Goal: Contribute content: Add original content to the website for others to see

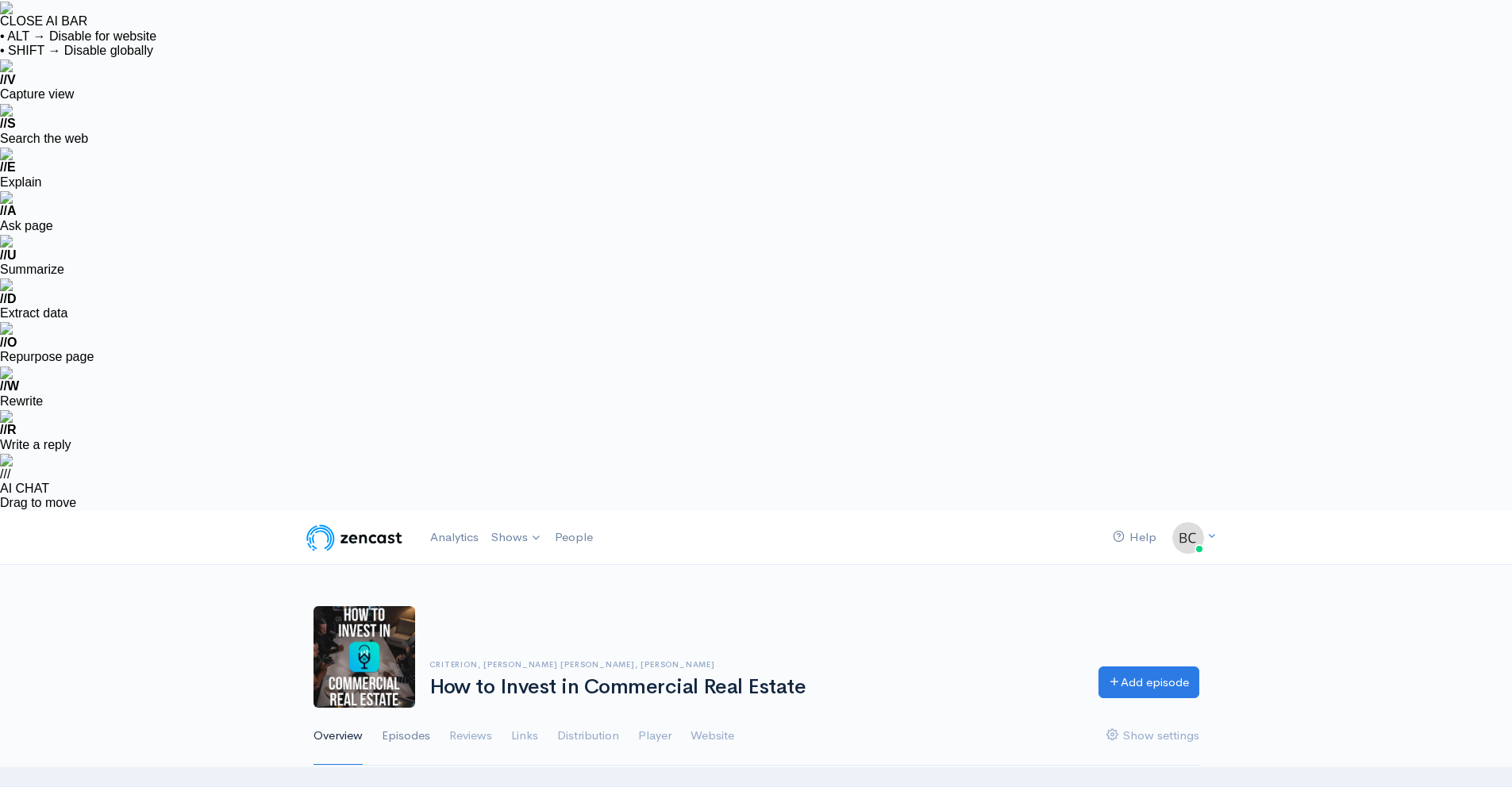
click at [394, 708] on link "Episodes" at bounding box center [405, 737] width 48 height 57
click at [1106, 665] on link "Add episode" at bounding box center [1148, 681] width 101 height 32
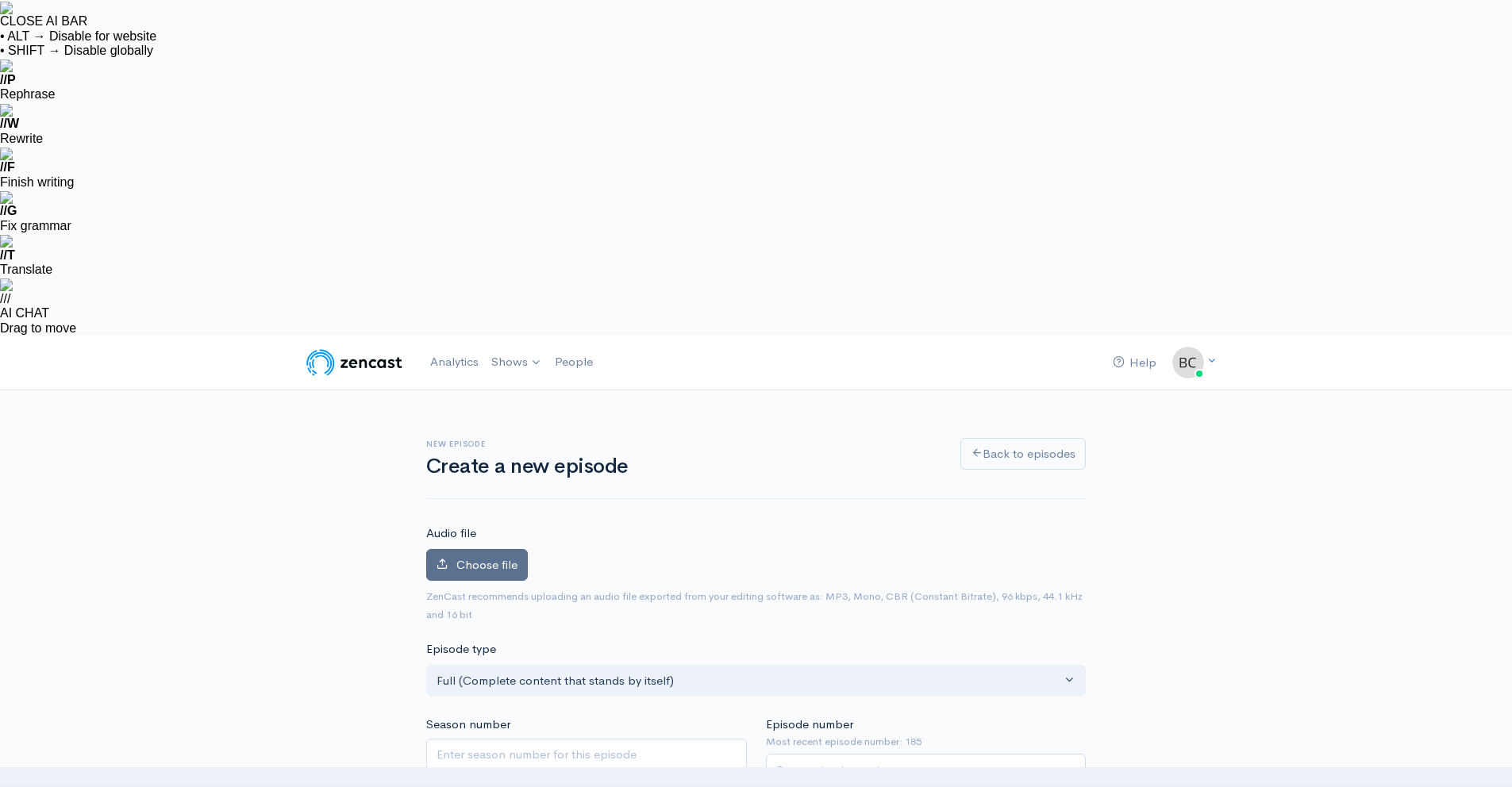
click at [501, 557] on span "Choose file" at bounding box center [487, 565] width 61 height 15
click at [0, 0] on input "Choose file" at bounding box center [0, 0] width 0 height 0
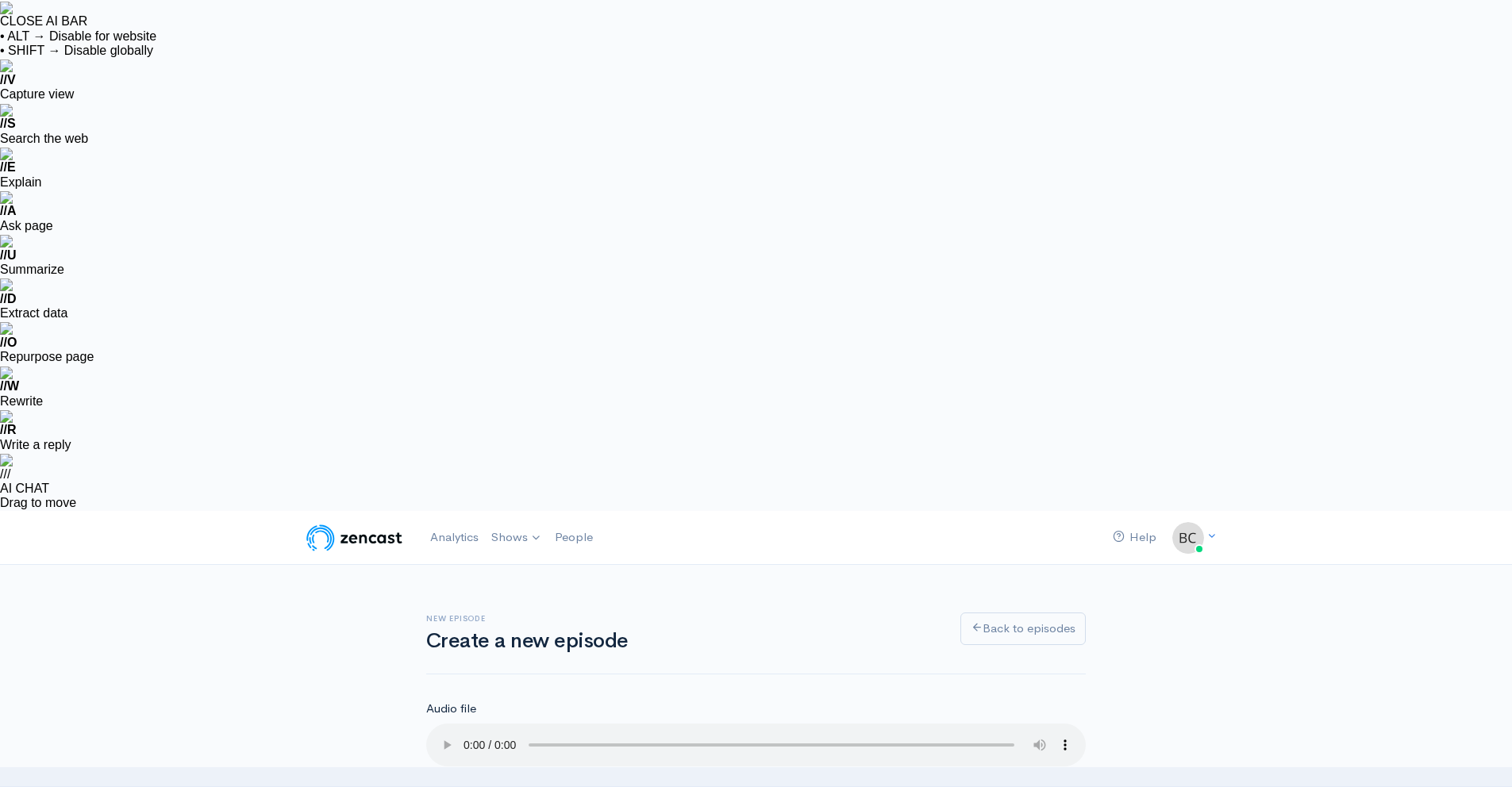
type input "186"
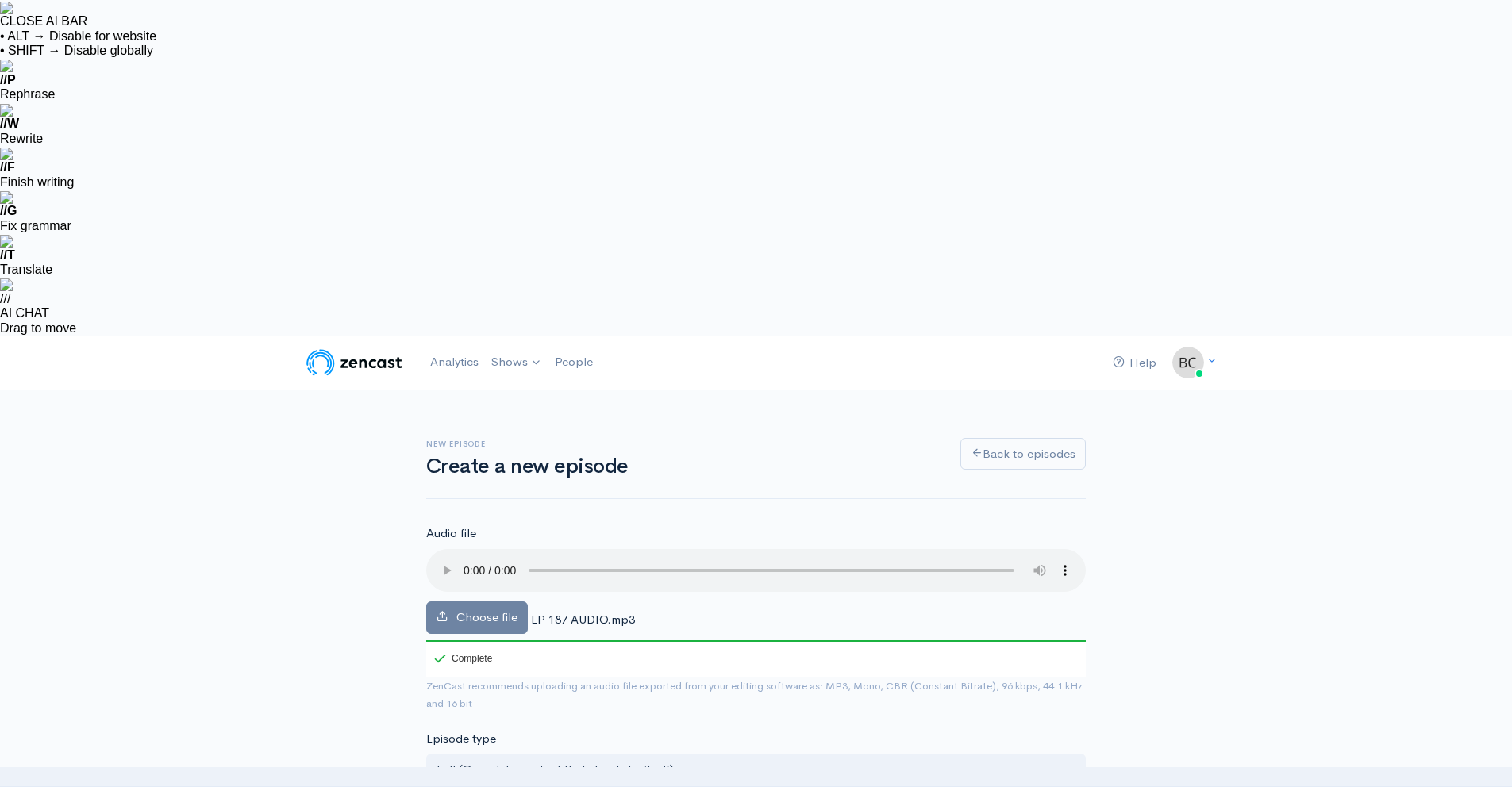
paste input "Why 2025 Is Prime Time to Invest in CRE!"
type input "Why 2025 Is Prime Time to Invest in CRE!"
type input "why-2025-is-prime-time-to-invest-in-cre"
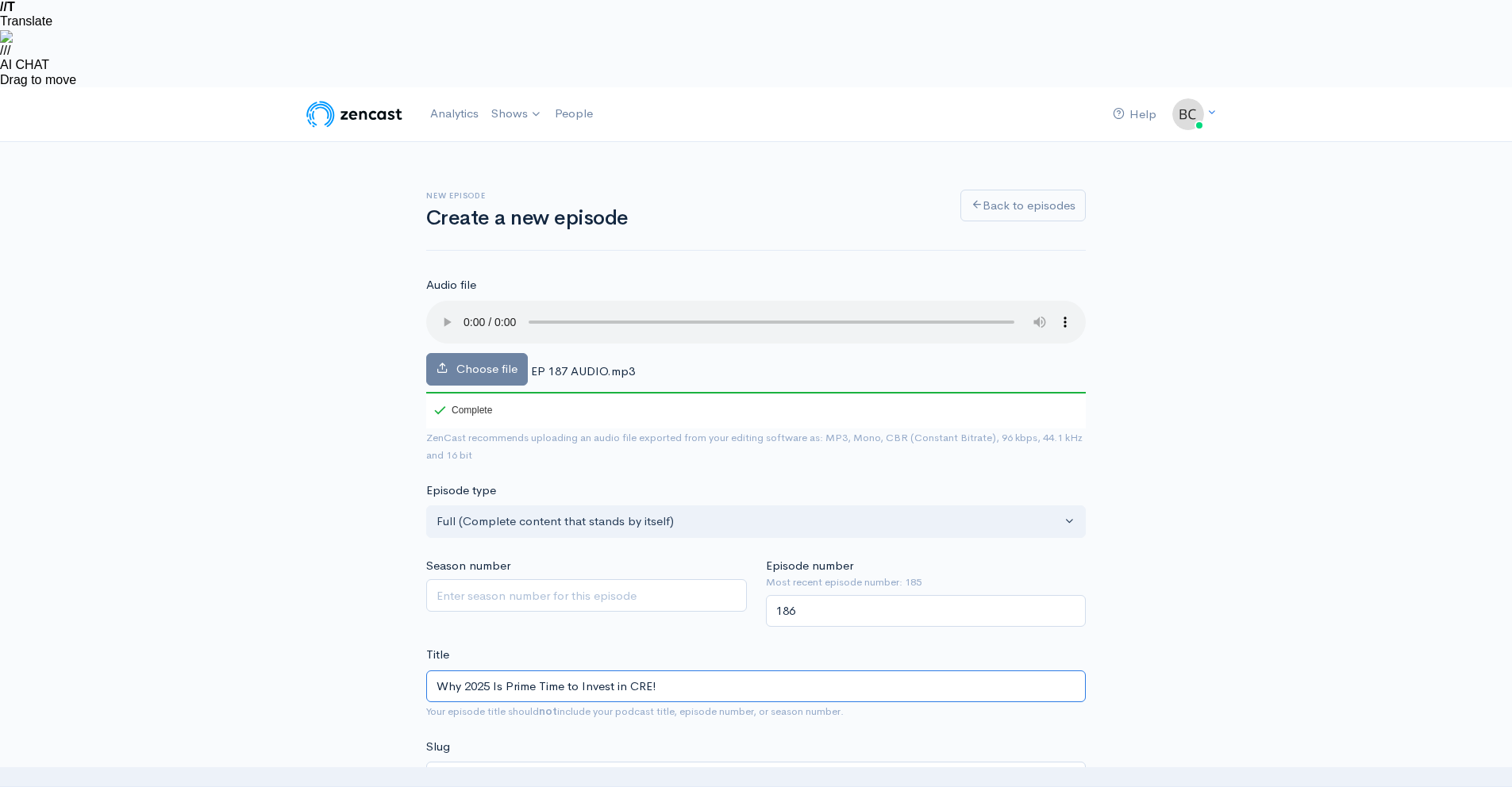
scroll to position [251, 0]
type input "Why 2025 Is Prime Time to Invest in CRE!"
paste textarea "In this [MEDICAL_DATA] episode, Criterion breaks down why 2025 is the sweet spo…"
type textarea "In this [MEDICAL_DATA] episode, Criterion breaks down why 2025 is the sweet spo…"
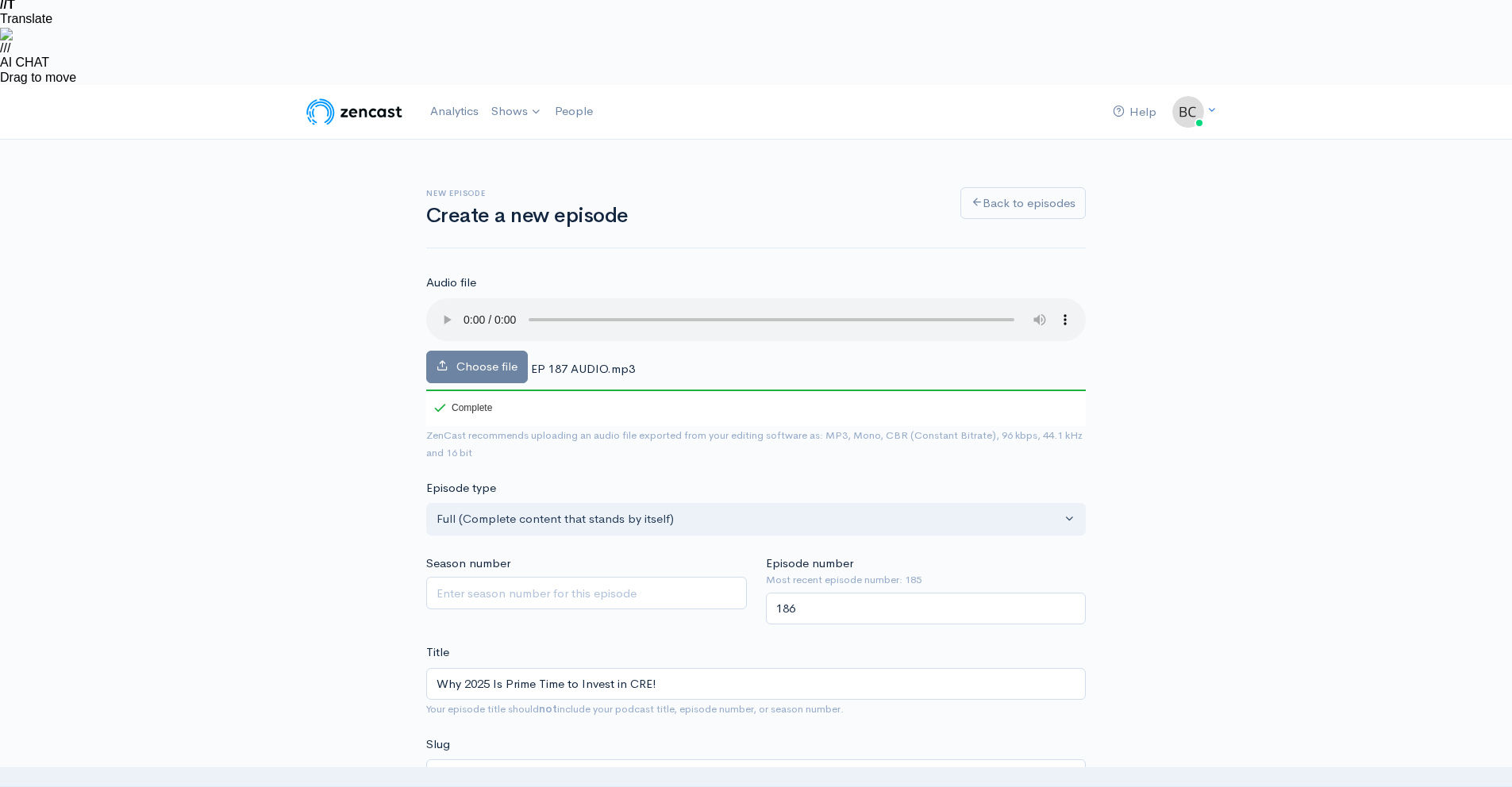
drag, startPoint x: 462, startPoint y: 636, endPoint x: 398, endPoint y: 636, distance: 64.0
type input "W"
paste input "[URL][DOMAIN_NAME]"
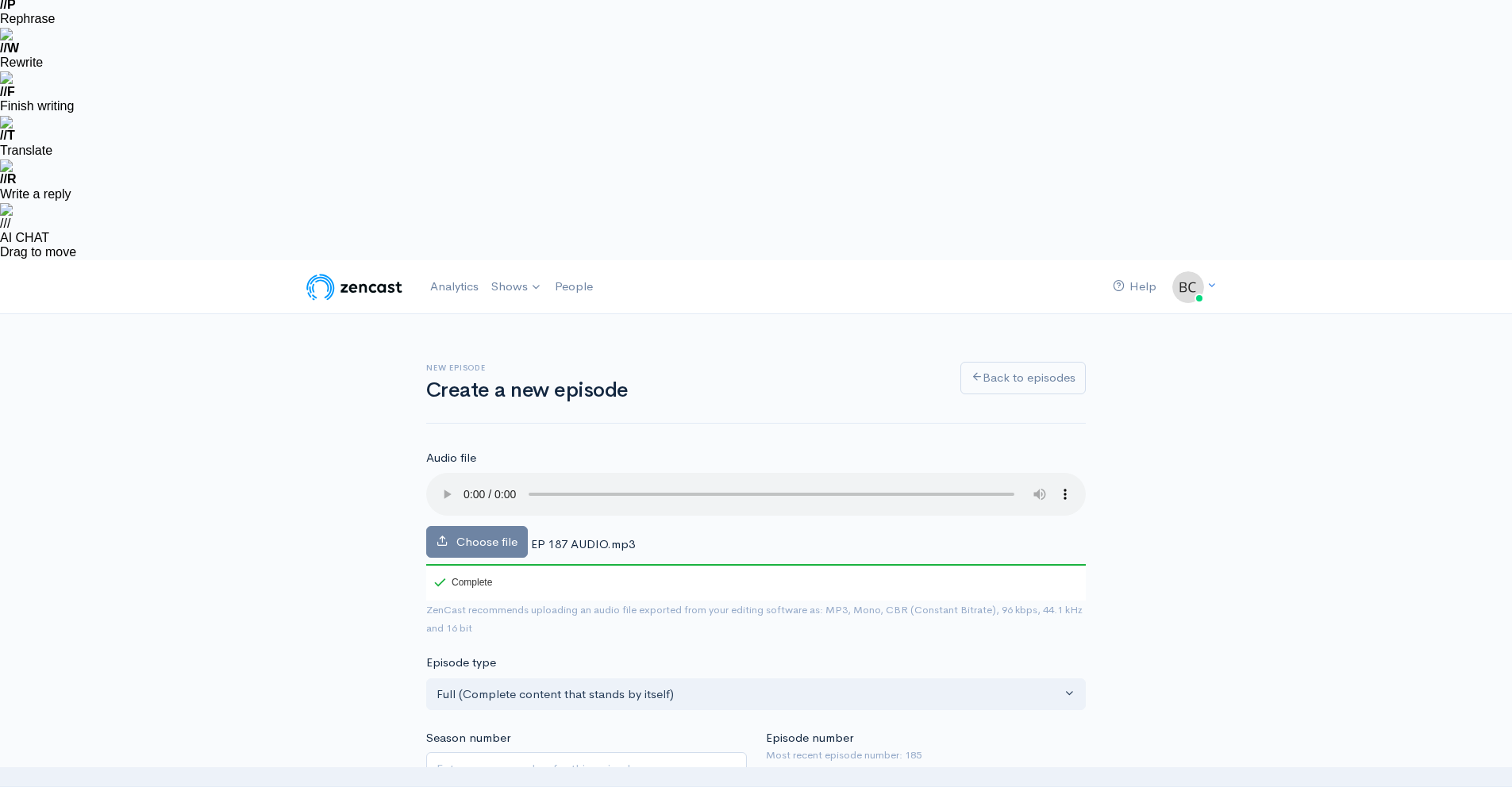
drag, startPoint x: 467, startPoint y: 642, endPoint x: 411, endPoint y: 642, distance: 56.0
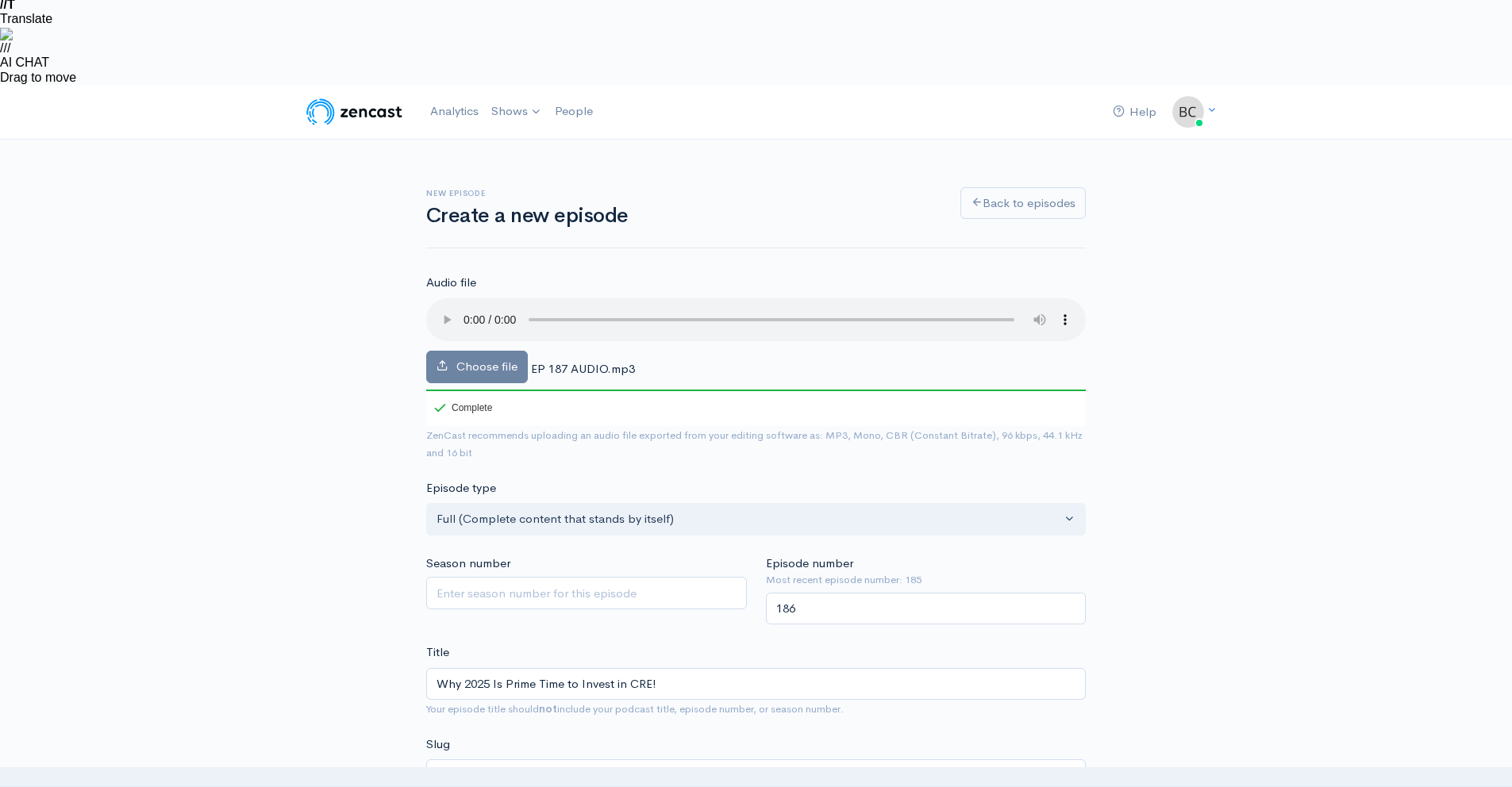
type input "[URL][DOMAIN_NAME]"
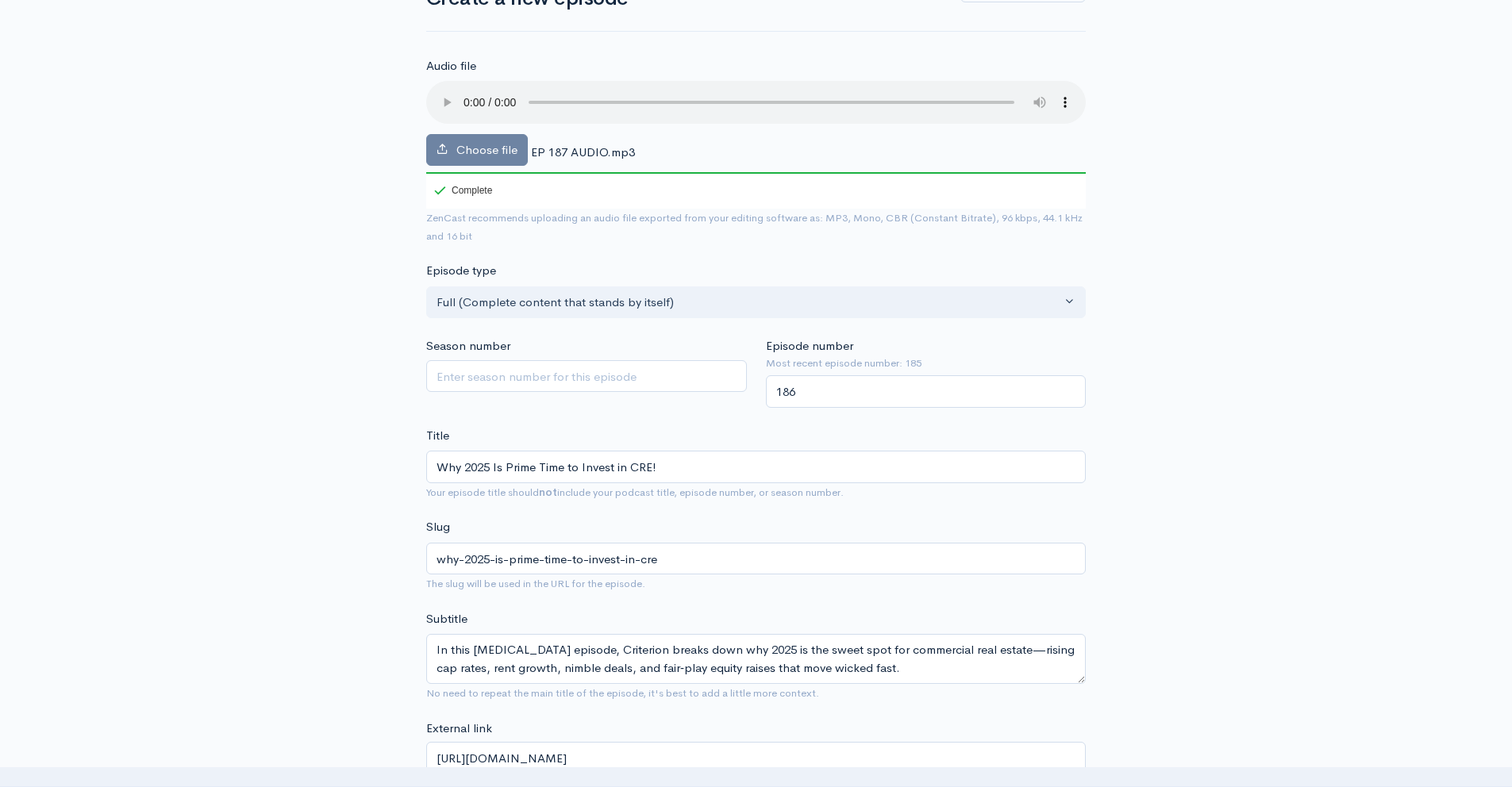
scroll to position [714, 0]
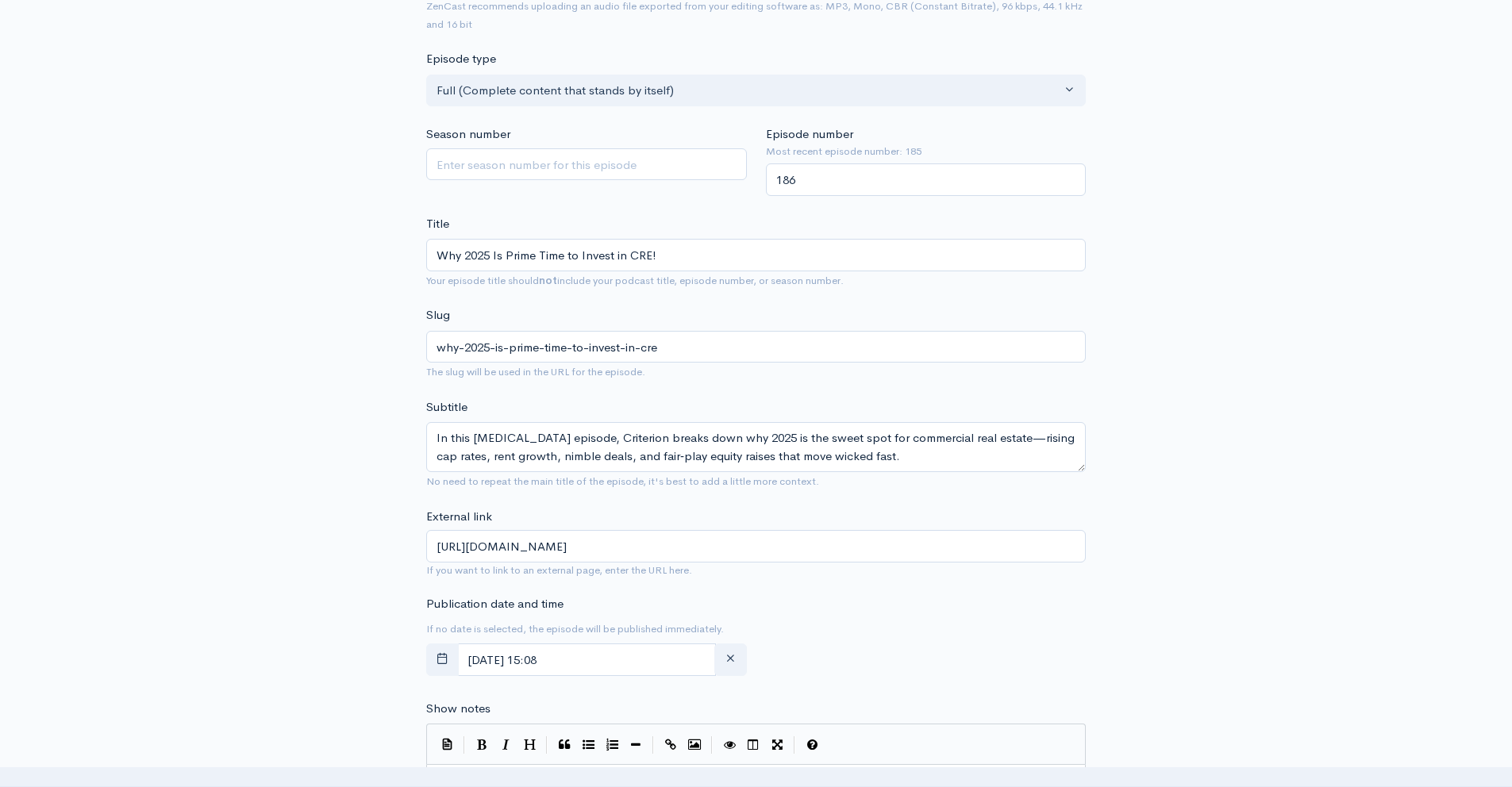
scroll to position [856, 0]
type textarea "\"
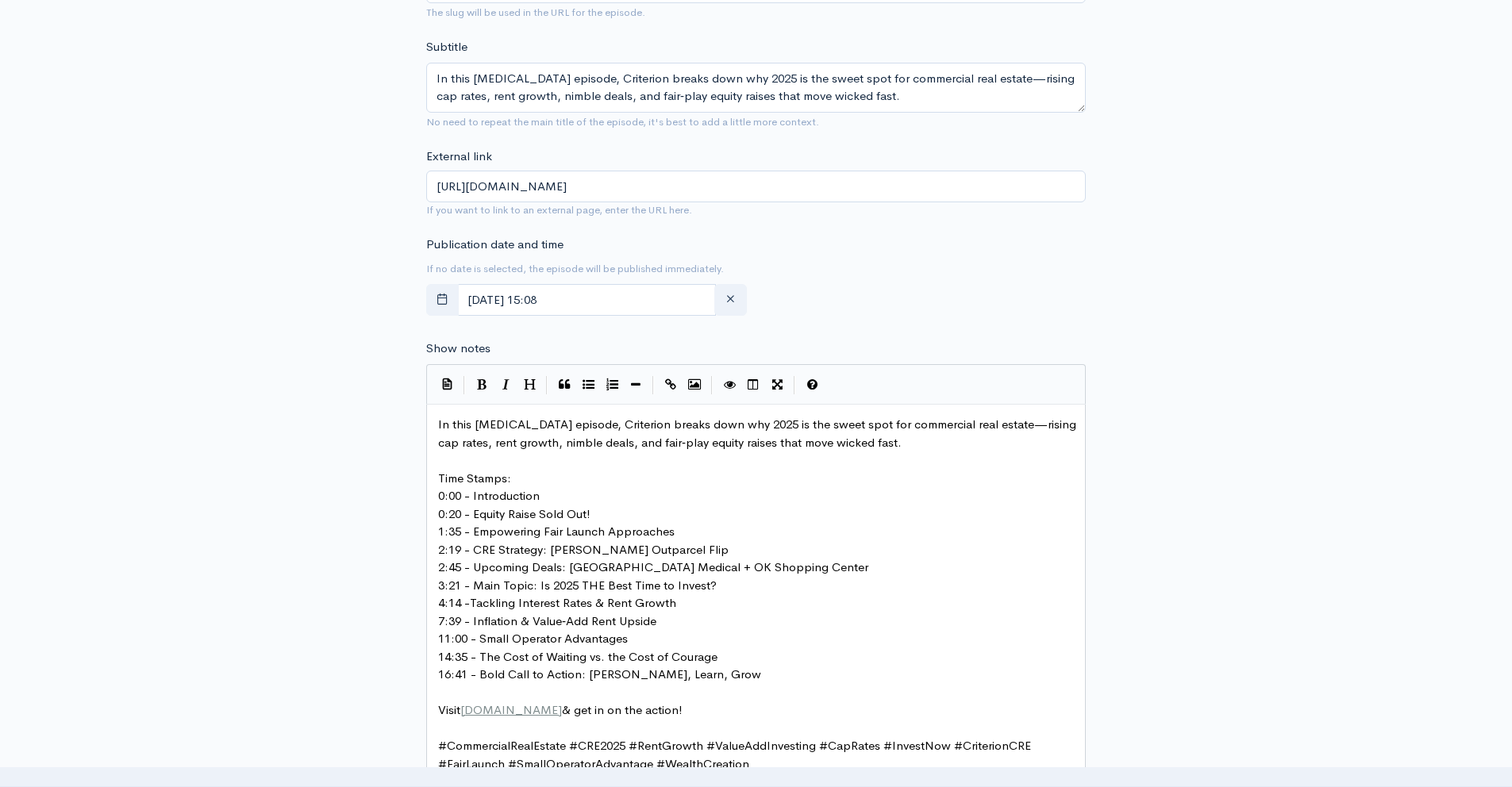
scroll to position [1042, 0]
paste input "text"
drag, startPoint x: 626, startPoint y: 678, endPoint x: 369, endPoint y: 517, distance: 303.3
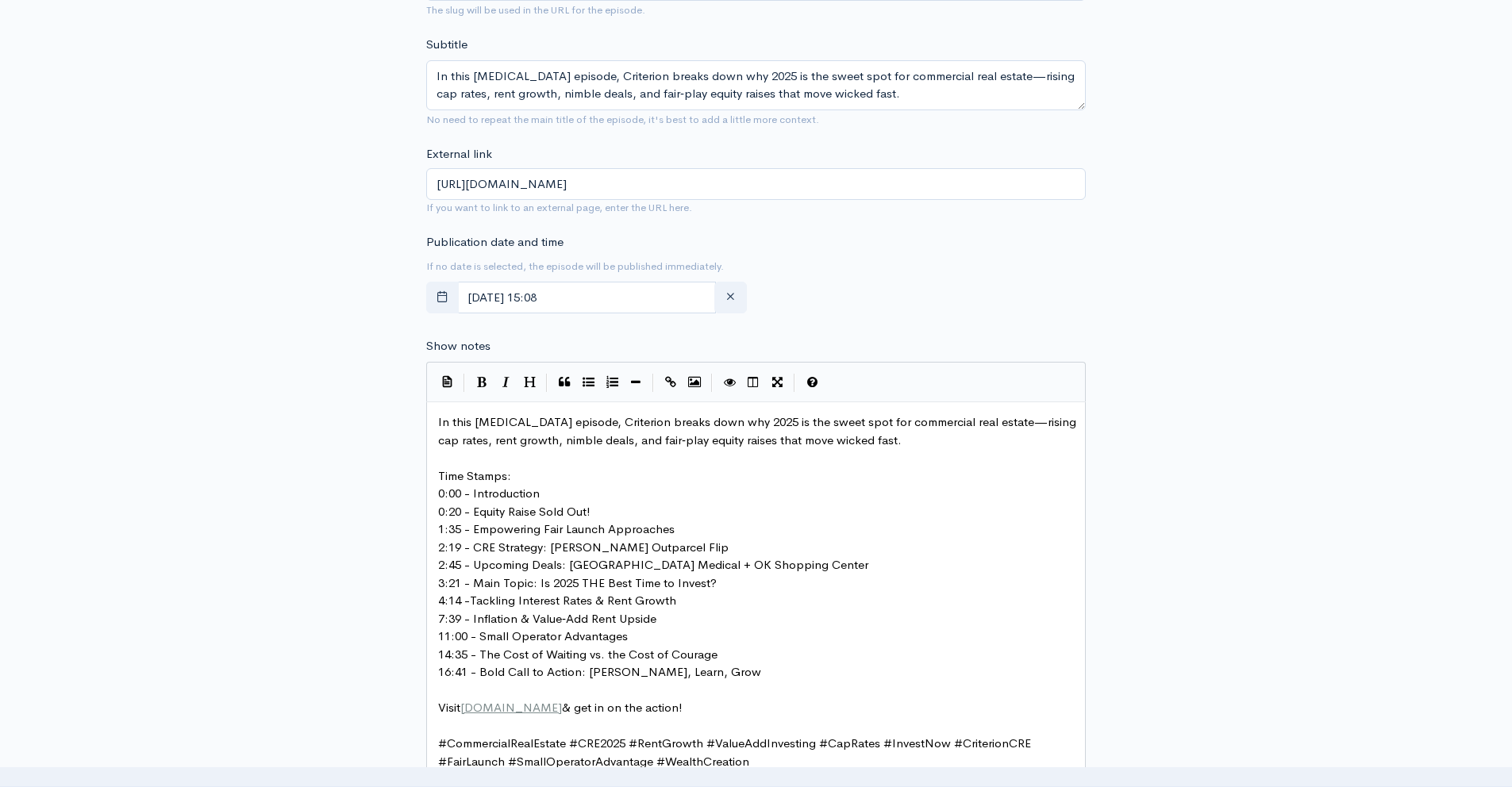
click at [369, 521] on div "New episode Create a new episode Back to episodes Audio file Choose file EP 187…" at bounding box center [756, 371] width 905 height 2045
paste input "text"
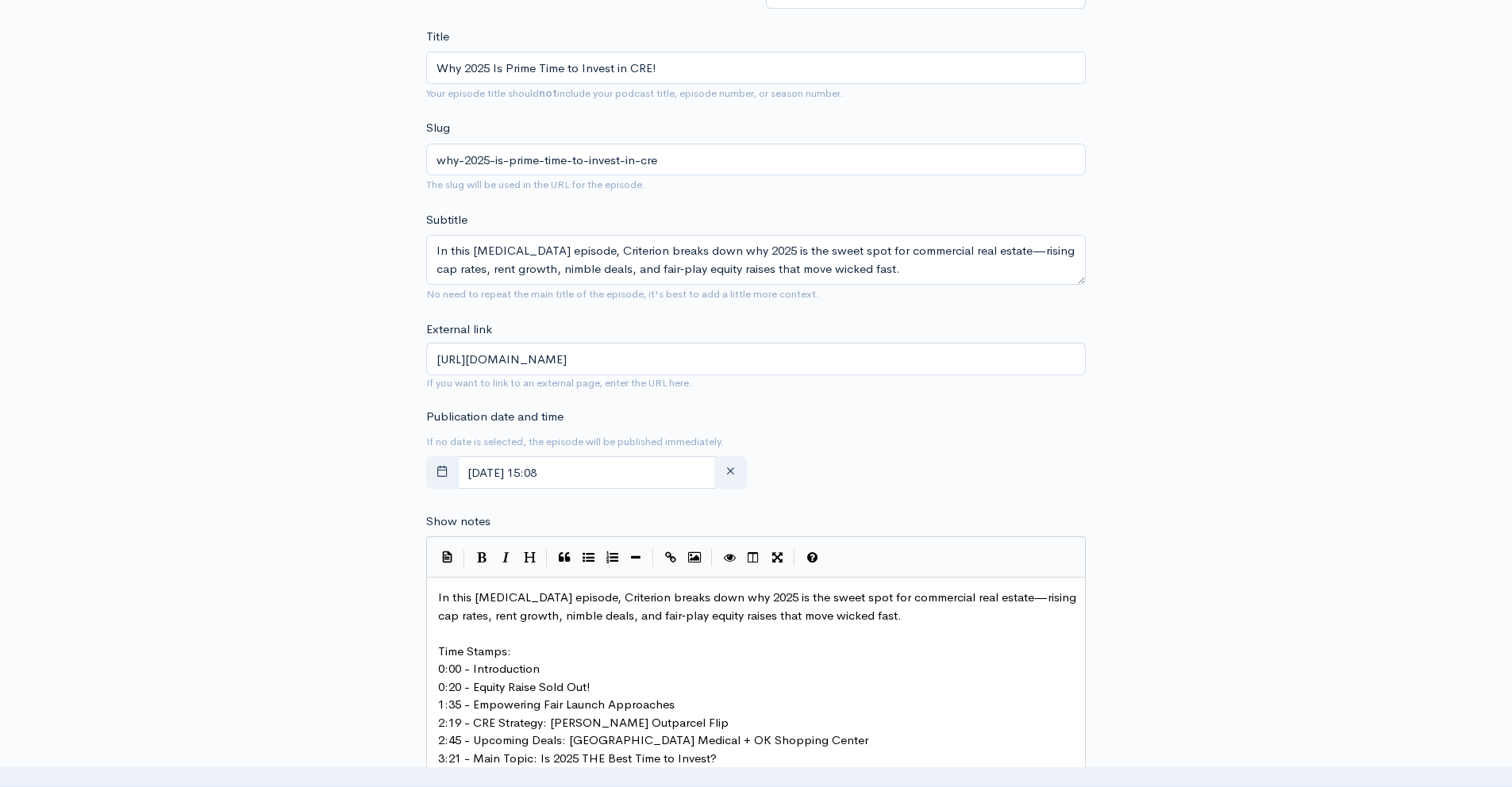
click at [398, 645] on div "New episode Create a new episode Back to episodes Audio file Choose file EP 187…" at bounding box center [756, 546] width 905 height 2045
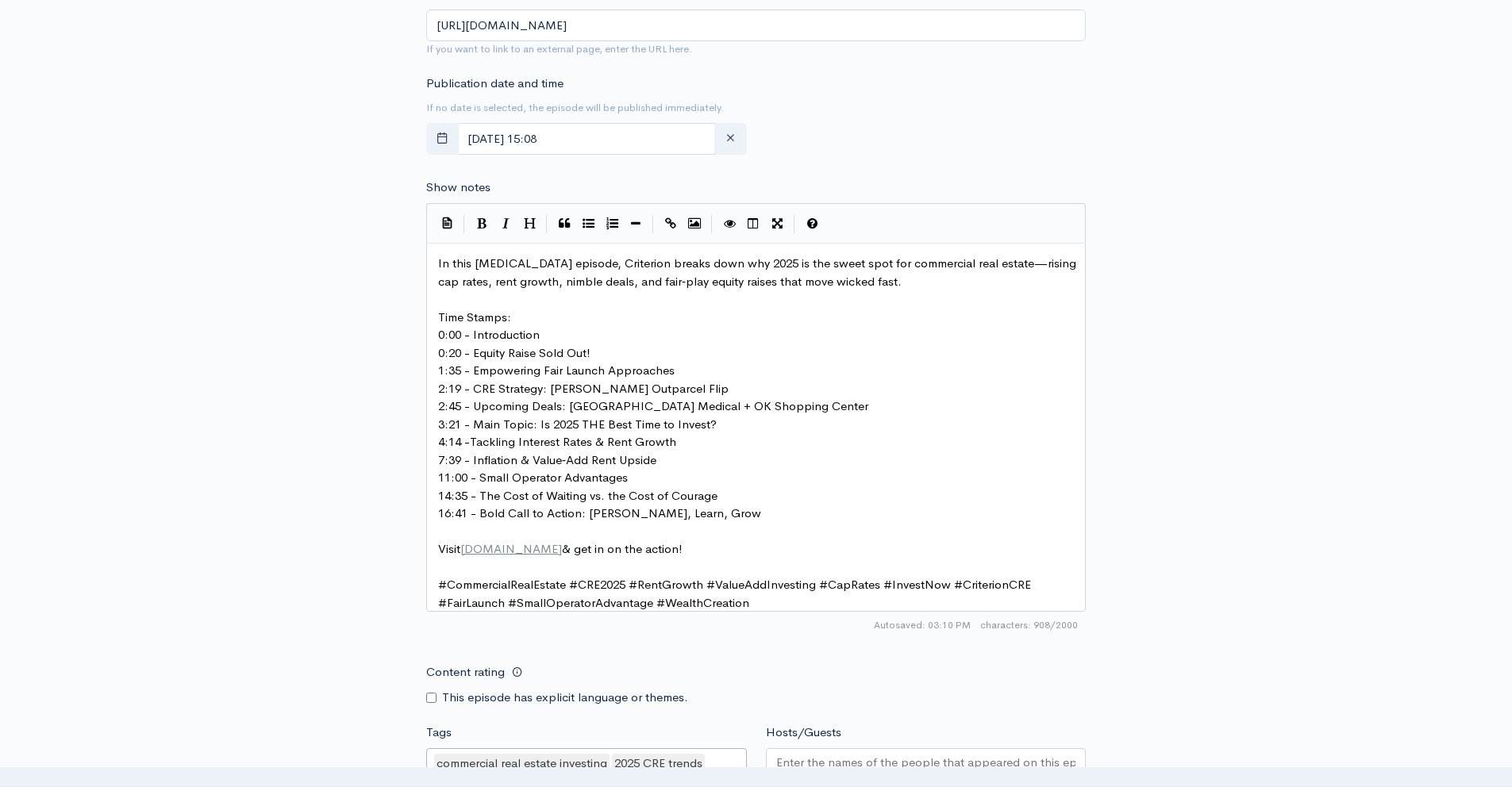
scroll to position [5493, 0]
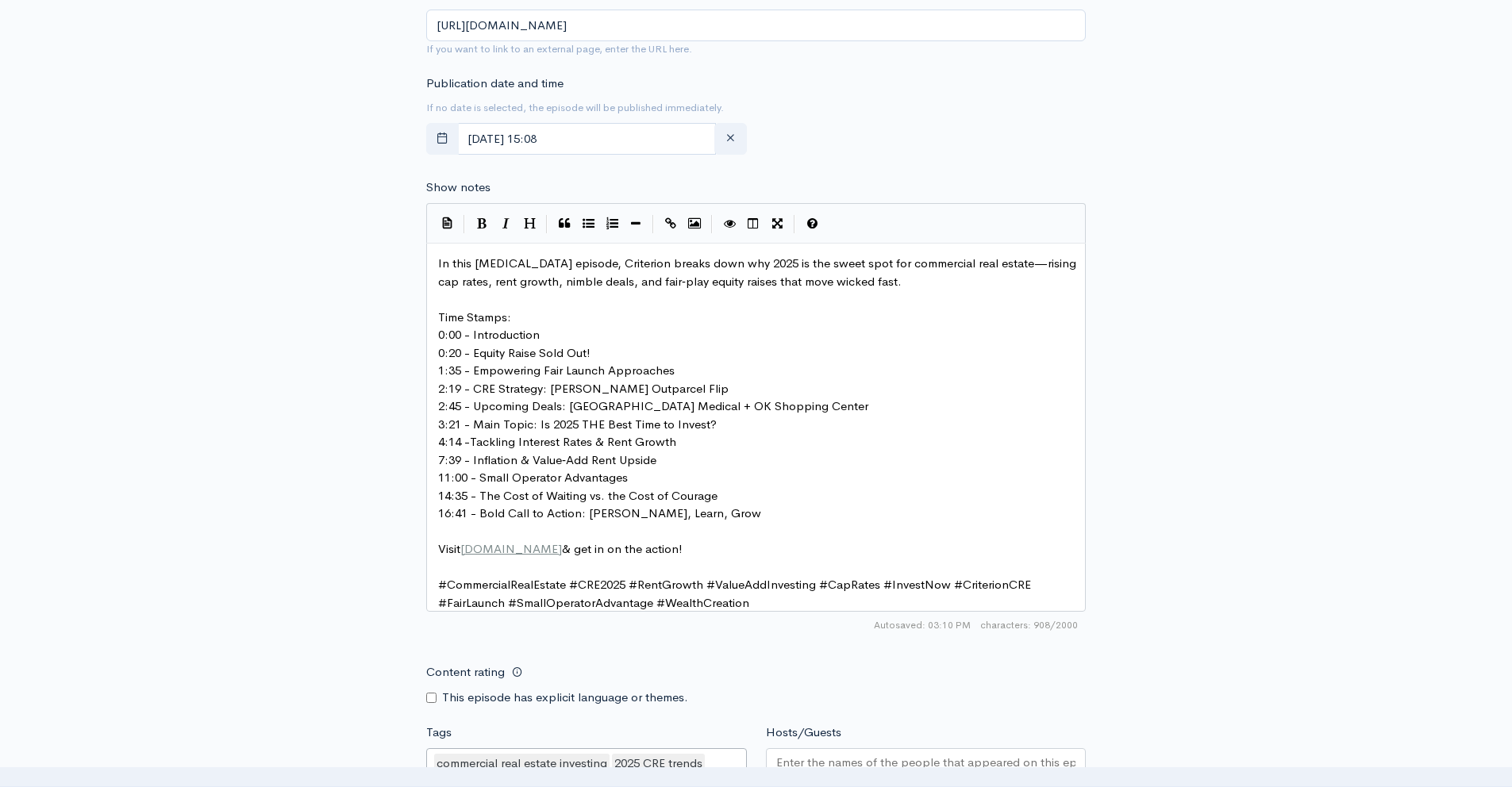
scroll to position [3988, 0]
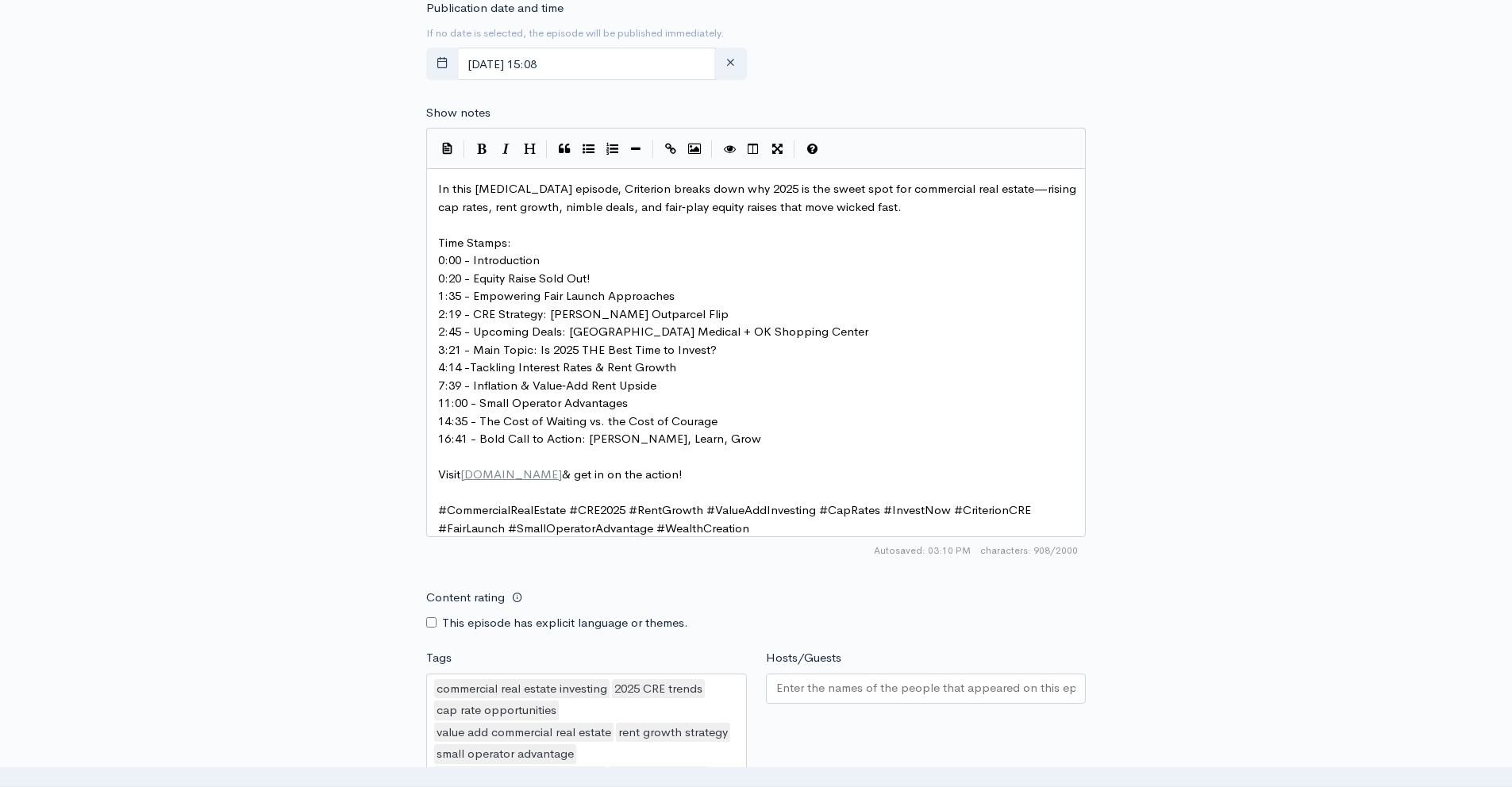
type input "C:\fakepath\187 ZC CA.png"
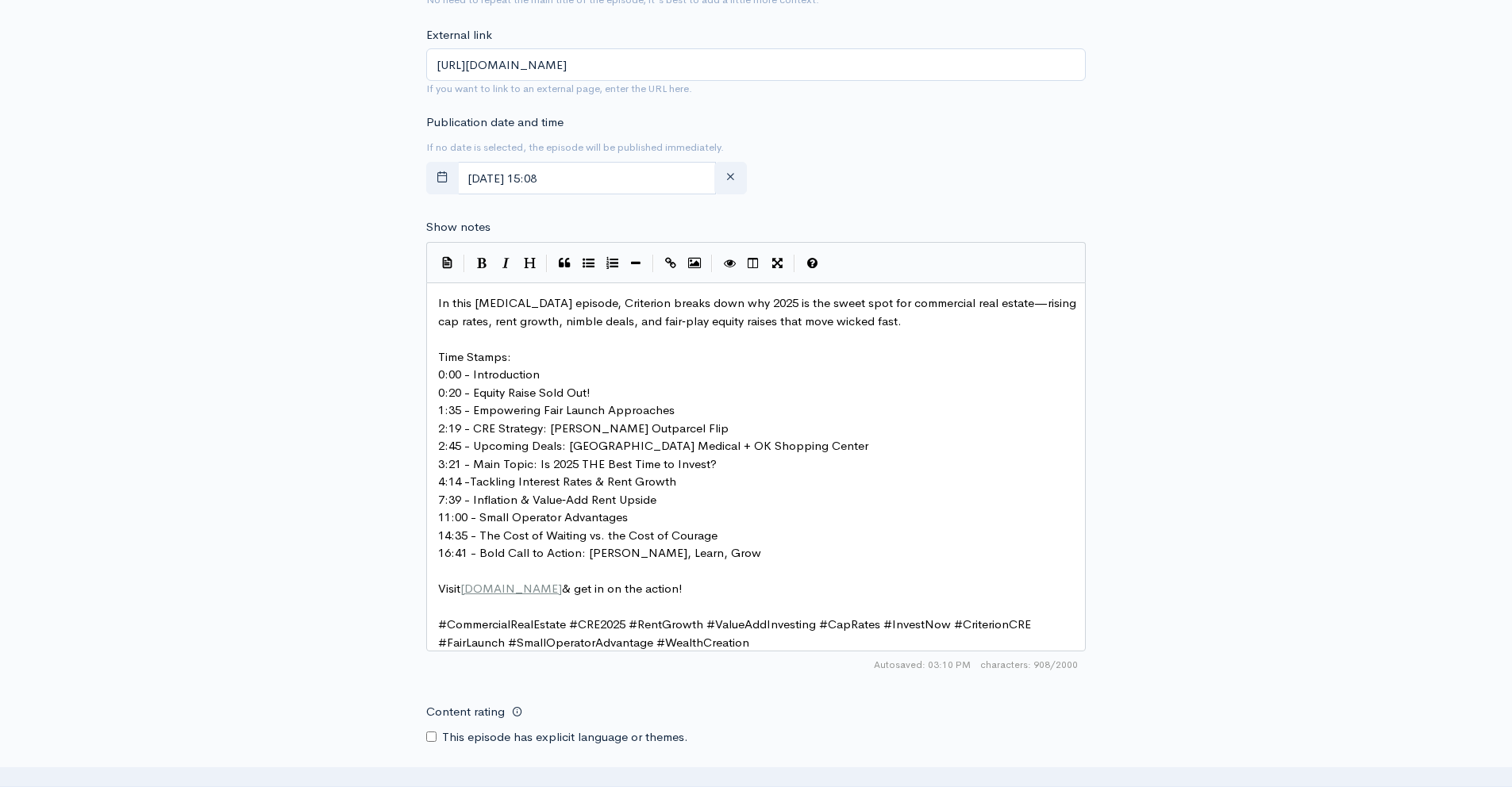
scroll to position [1317, 0]
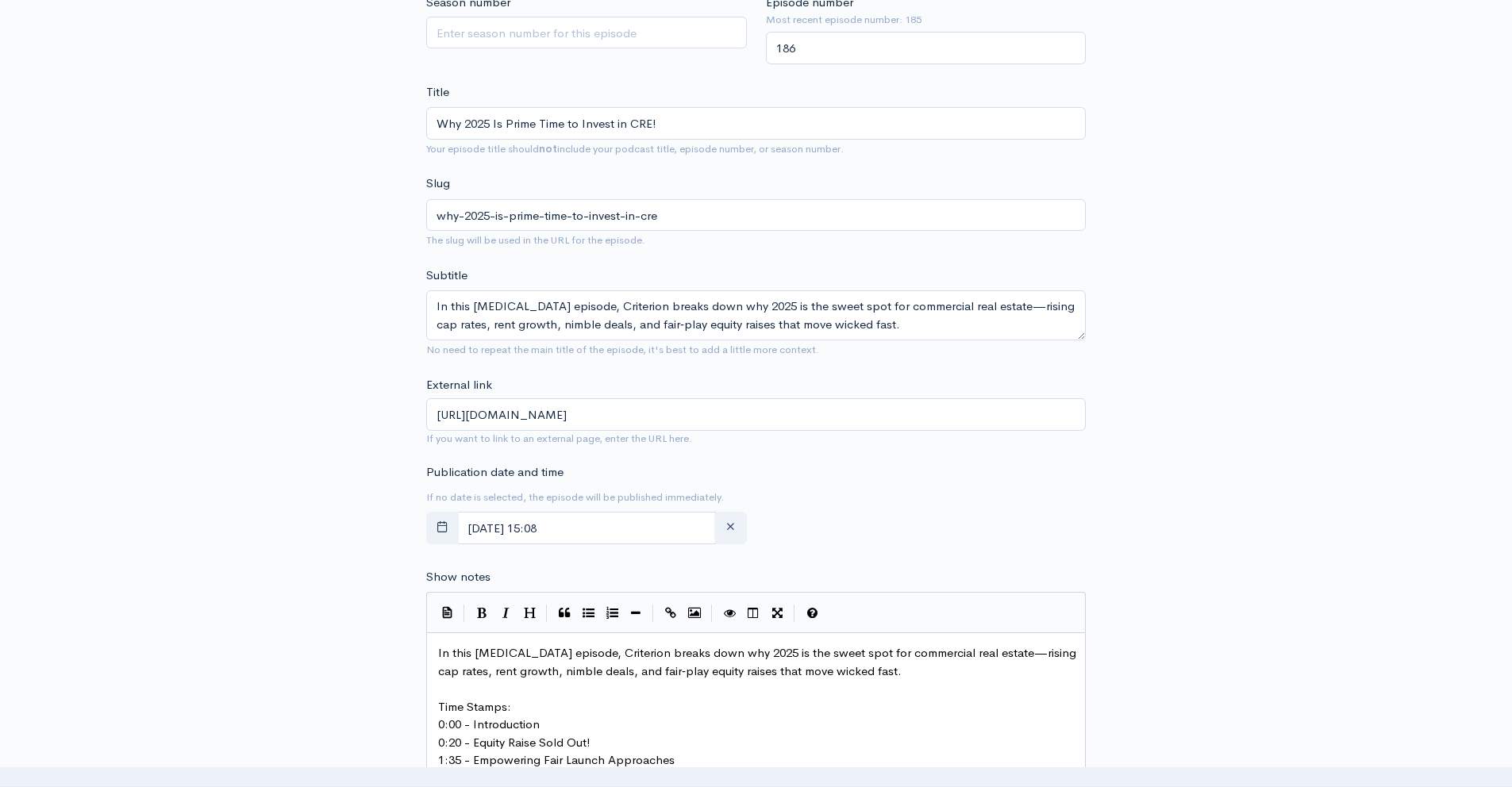
scroll to position [1676, 0]
